Goal: Navigation & Orientation: Go to known website

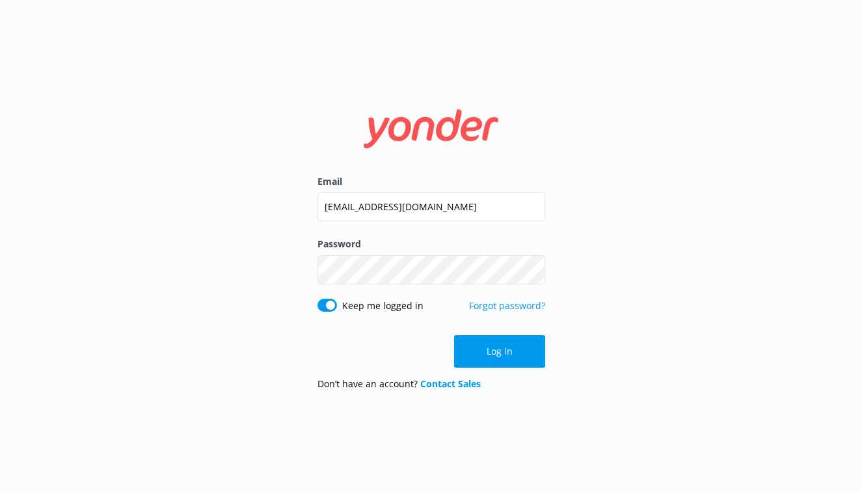
click at [527, 356] on button "Log in" at bounding box center [499, 351] width 91 height 33
